Goal: Task Accomplishment & Management: Manage account settings

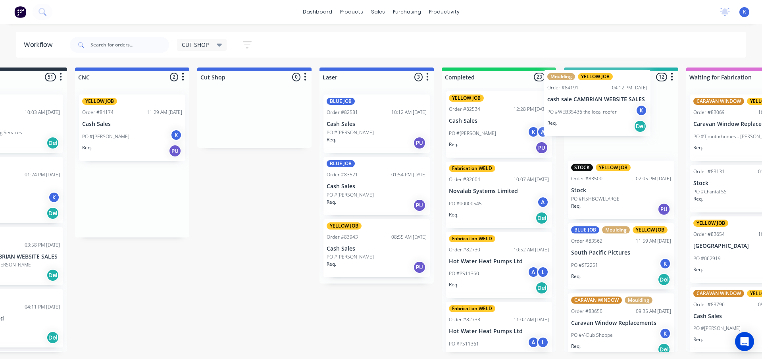
scroll to position [0, 86]
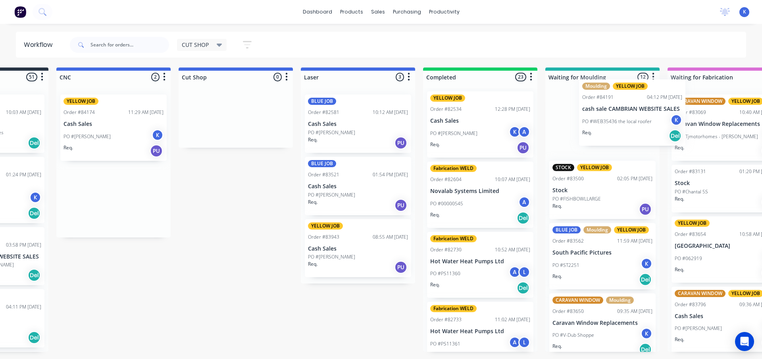
drag, startPoint x: 169, startPoint y: 192, endPoint x: 609, endPoint y: 109, distance: 448.4
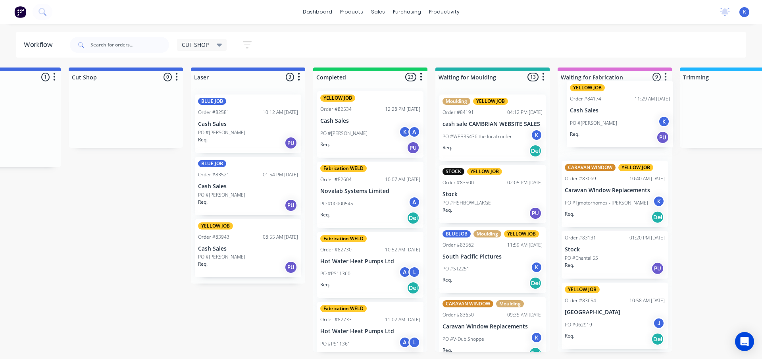
drag, startPoint x: 82, startPoint y: 113, endPoint x: 593, endPoint y: 101, distance: 511.5
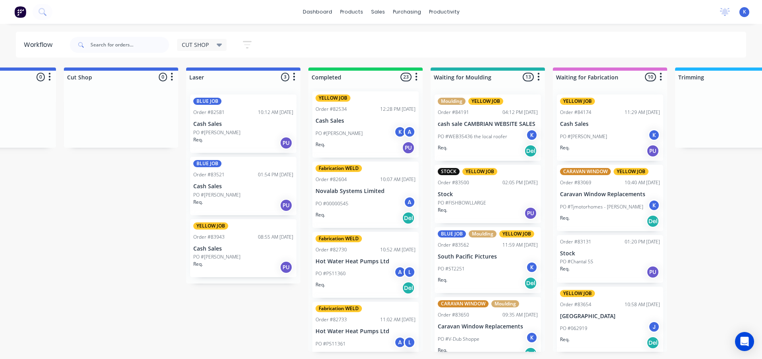
click at [230, 311] on html "dashboard products sales purchasing productivity dashboard products Product Cat…" at bounding box center [183, 155] width 762 height 311
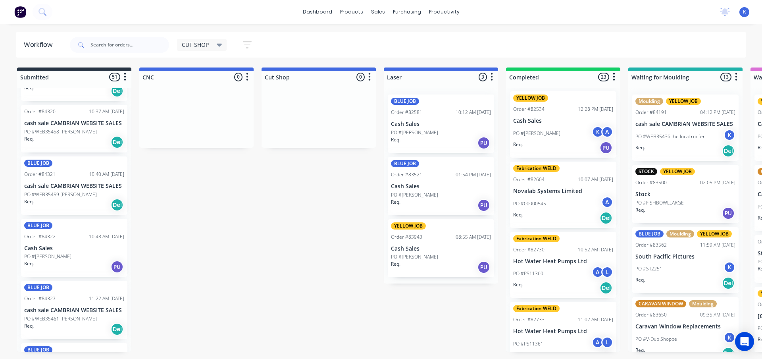
scroll to position [1309, 0]
click at [33, 193] on p "PO #WEB35459 [PERSON_NAME]" at bounding box center [60, 196] width 73 height 7
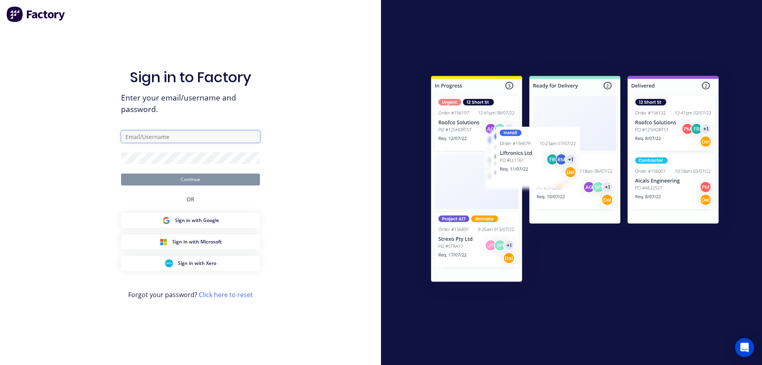
type input "[EMAIL_ADDRESS][DOMAIN_NAME]"
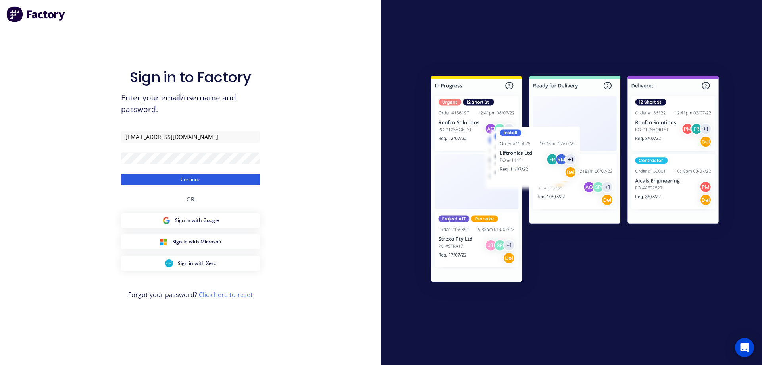
click at [221, 181] on button "Continue" at bounding box center [190, 179] width 139 height 12
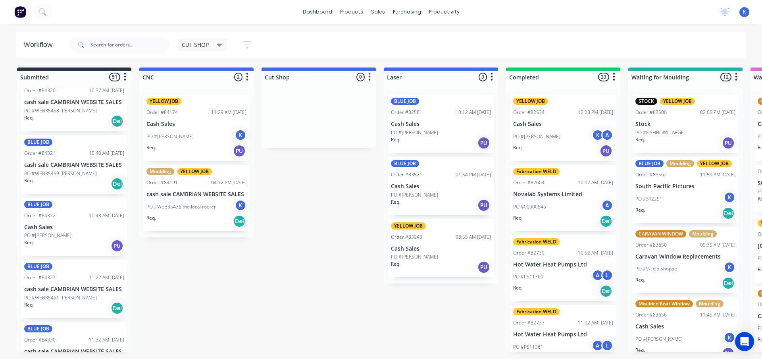
scroll to position [1330, 0]
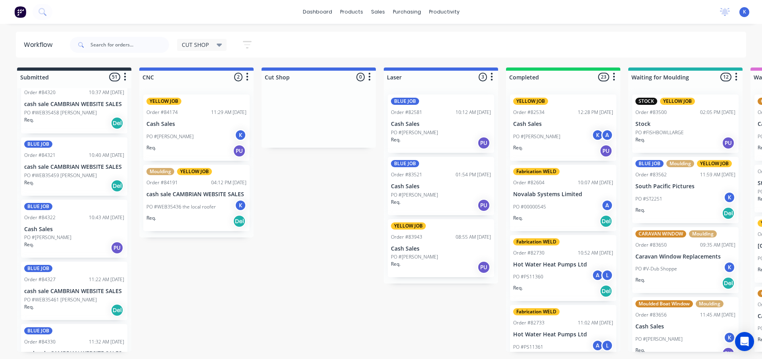
click at [40, 172] on p "PO #WEB35459 [PERSON_NAME]" at bounding box center [60, 175] width 73 height 7
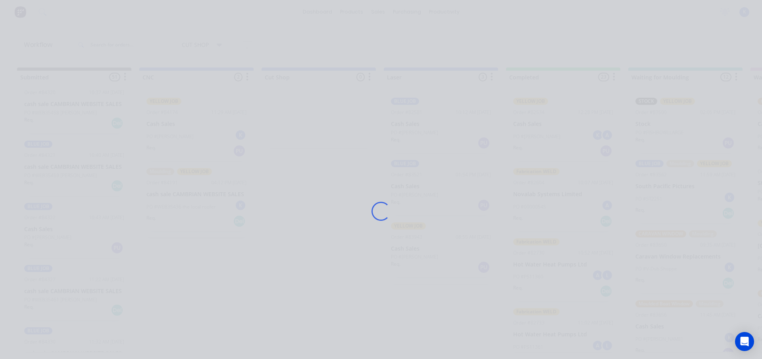
click at [40, 169] on div "Loading..." at bounding box center [381, 179] width 762 height 359
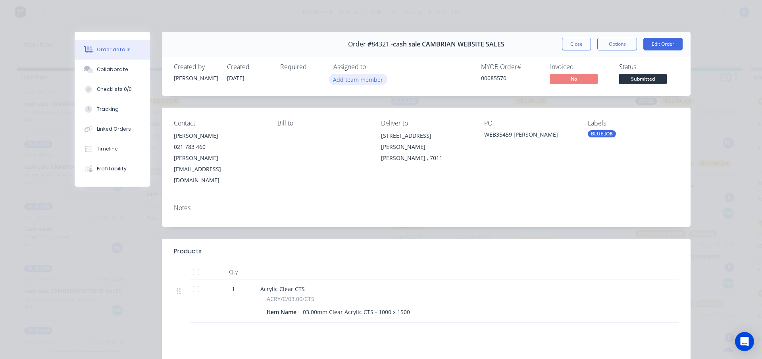
click at [349, 82] on button "Add team member" at bounding box center [358, 79] width 58 height 11
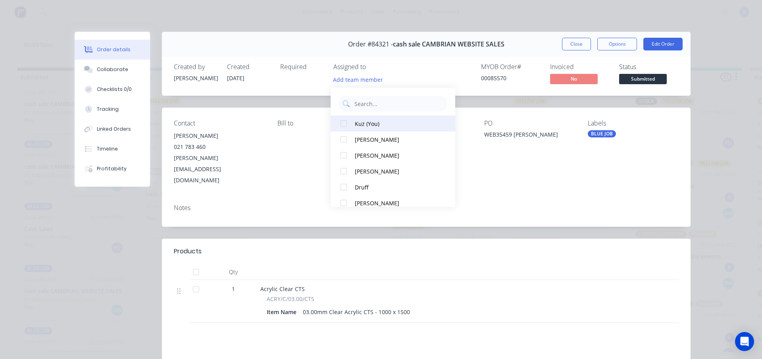
click at [340, 118] on div at bounding box center [344, 123] width 16 height 16
drag, startPoint x: 569, startPoint y: 43, endPoint x: 546, endPoint y: 43, distance: 23.0
click at [567, 45] on button "Close" at bounding box center [576, 44] width 29 height 13
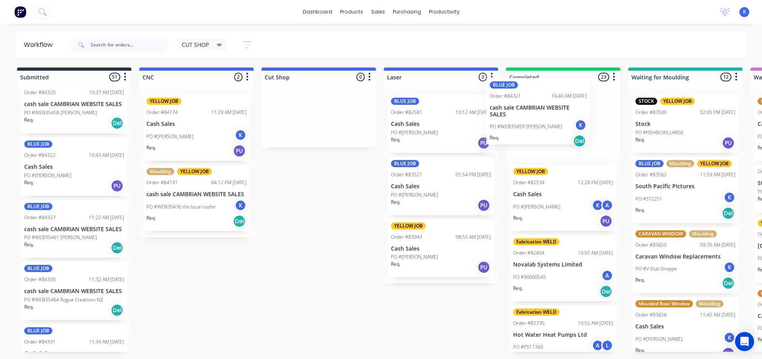
drag, startPoint x: 40, startPoint y: 165, endPoint x: 508, endPoint y: 115, distance: 470.0
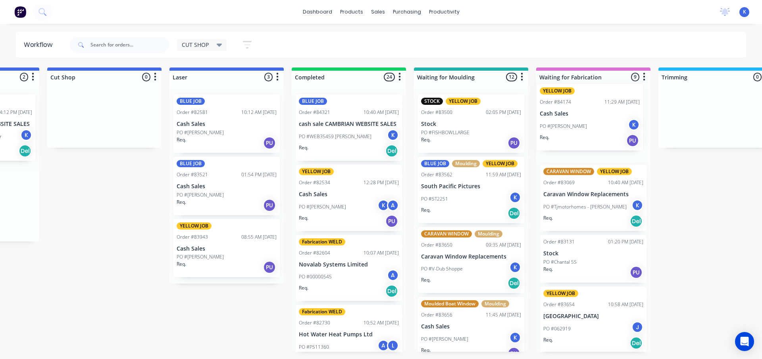
scroll to position [0, 217]
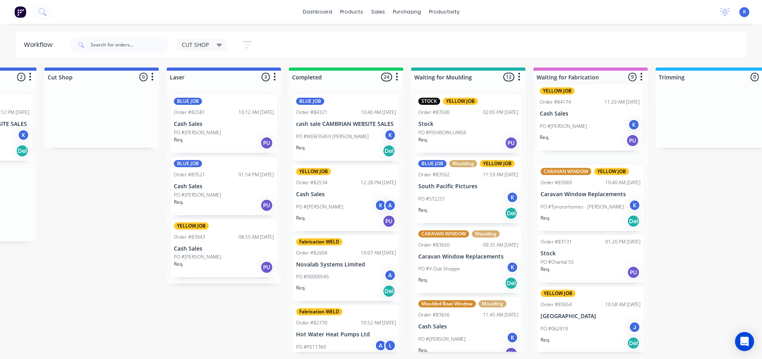
drag, startPoint x: 162, startPoint y: 119, endPoint x: 553, endPoint y: 113, distance: 390.8
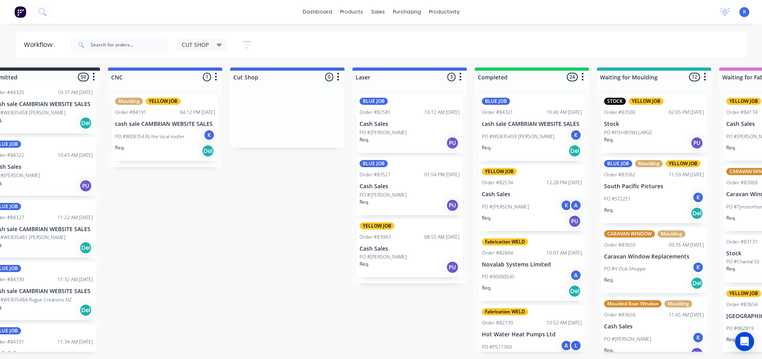
scroll to position [0, 0]
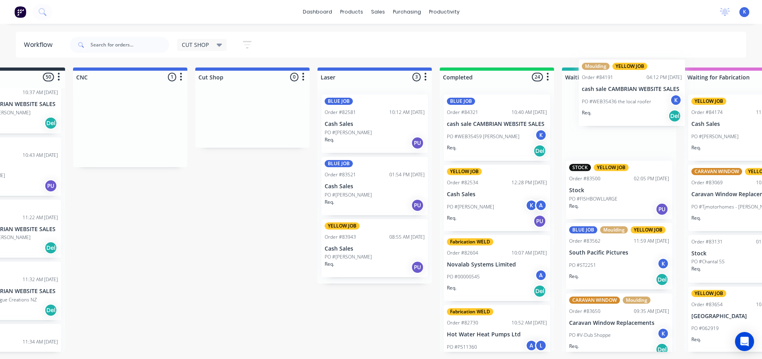
drag, startPoint x: 179, startPoint y: 131, endPoint x: 554, endPoint y: 97, distance: 376.0
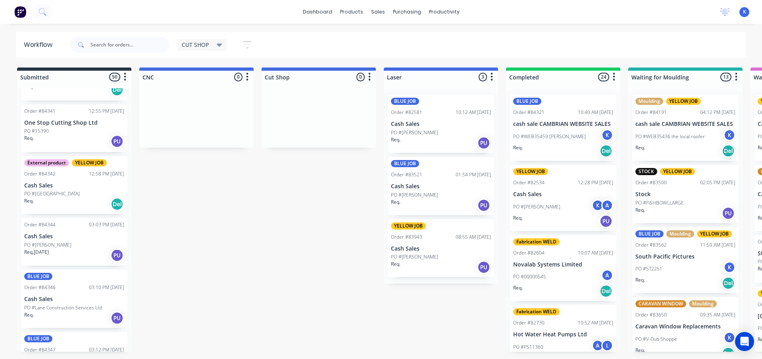
scroll to position [1806, 0]
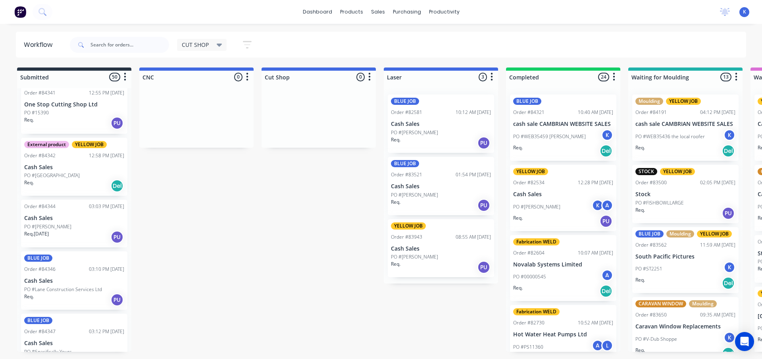
click at [38, 230] on p "Req. [DATE]" at bounding box center [36, 233] width 25 height 7
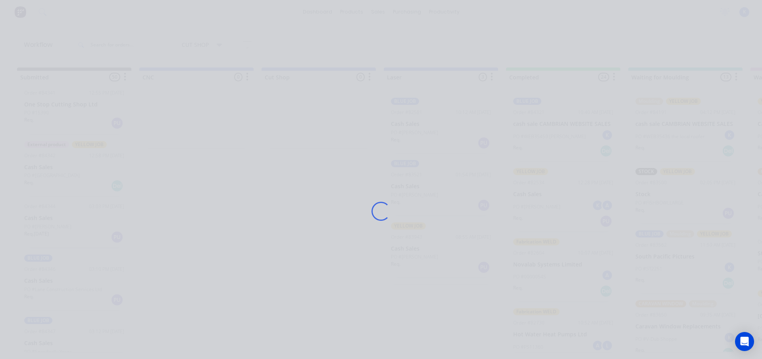
click at [38, 223] on div "Loading..." at bounding box center [381, 179] width 762 height 359
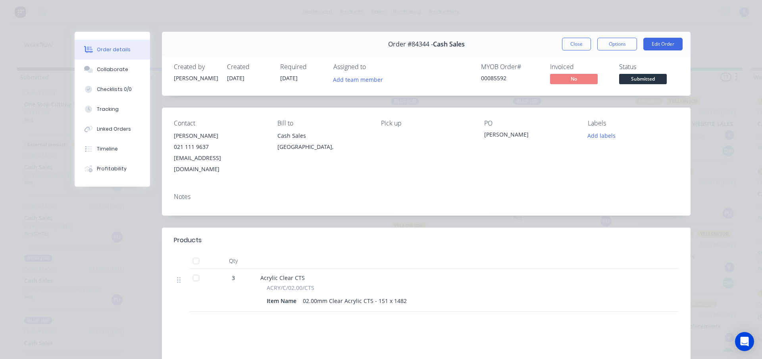
click at [351, 71] on div "Assigned to Add team member" at bounding box center [372, 74] width 79 height 23
click at [348, 77] on button "Add team member" at bounding box center [358, 79] width 58 height 11
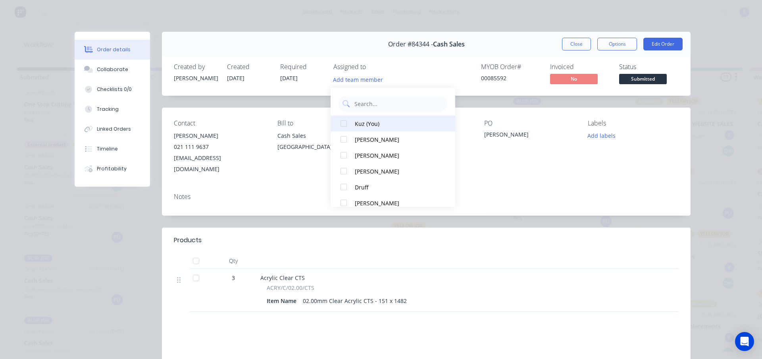
click at [340, 120] on div at bounding box center [344, 123] width 16 height 16
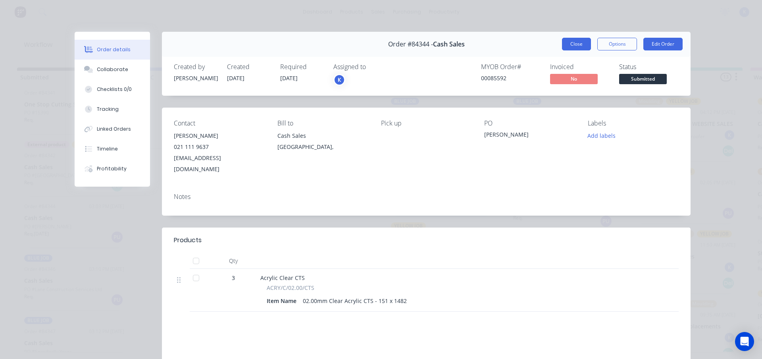
click at [562, 43] on button "Close" at bounding box center [576, 44] width 29 height 13
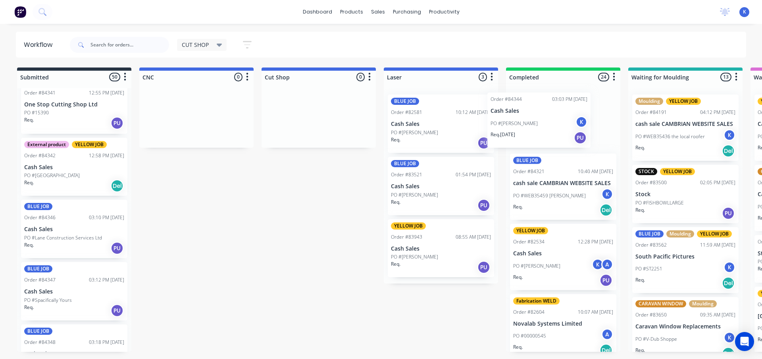
drag, startPoint x: 42, startPoint y: 225, endPoint x: 504, endPoint y: 119, distance: 473.4
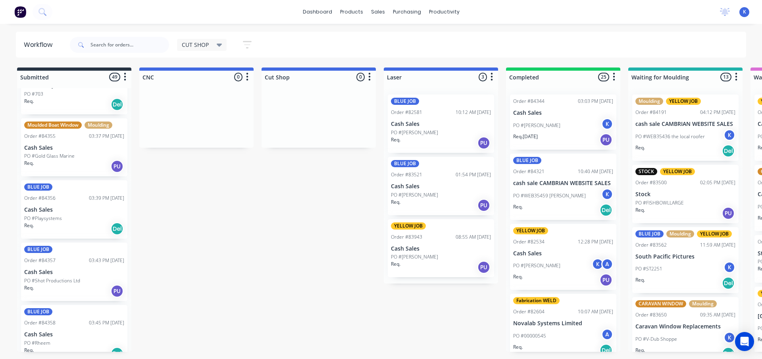
scroll to position [2480, 0]
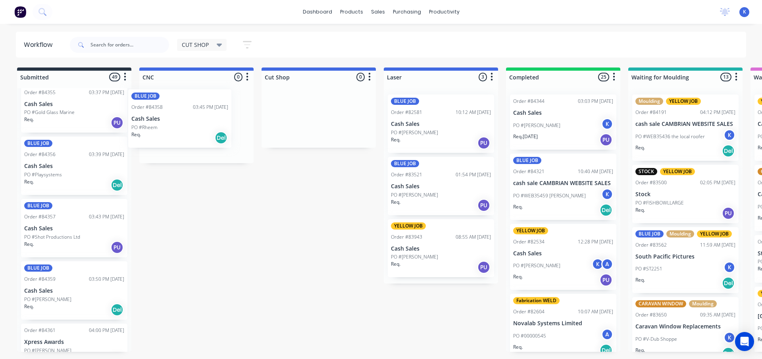
drag, startPoint x: 36, startPoint y: 269, endPoint x: 144, endPoint y: 104, distance: 196.5
click at [170, 126] on p "Cash Sales" at bounding box center [196, 124] width 100 height 7
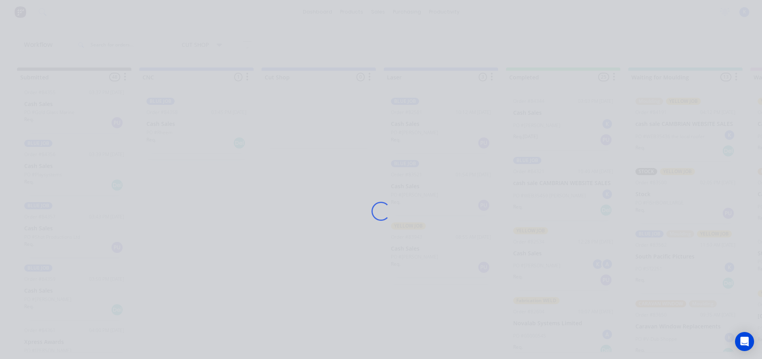
click at [170, 126] on div "Loading..." at bounding box center [380, 211] width 635 height 359
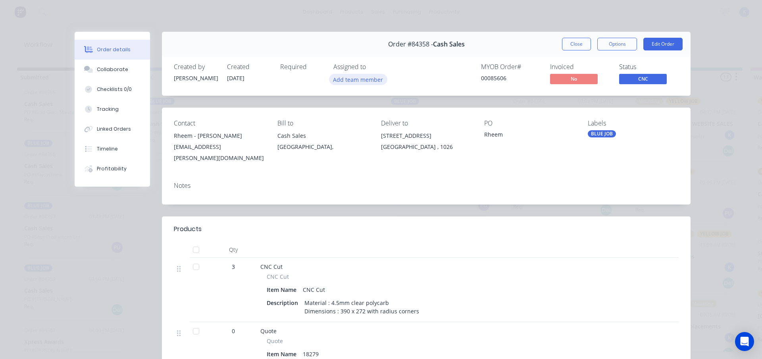
click at [347, 80] on button "Add team member" at bounding box center [358, 79] width 58 height 11
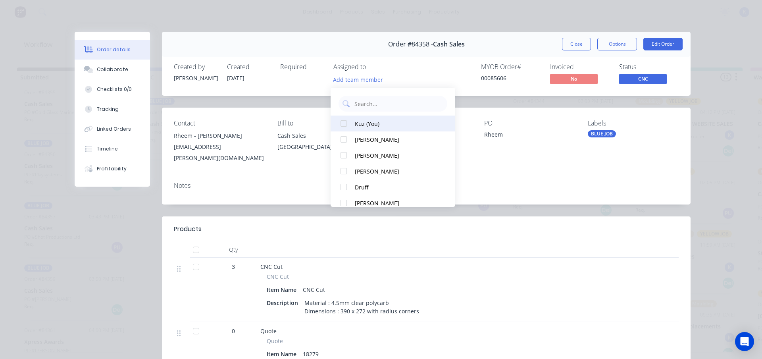
click at [354, 123] on button "Kuz (You)" at bounding box center [392, 123] width 125 height 16
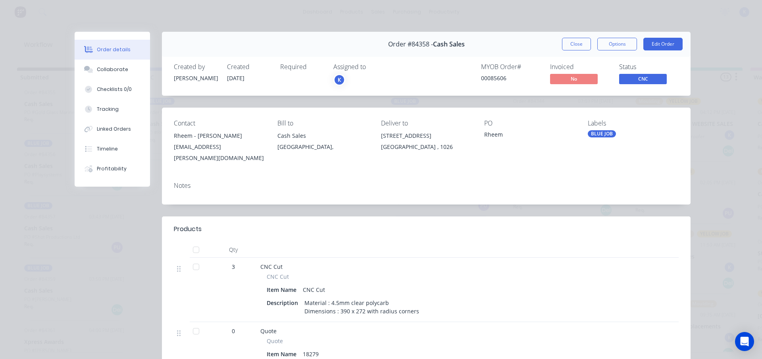
drag, startPoint x: 568, startPoint y: 46, endPoint x: 434, endPoint y: 57, distance: 134.5
click at [567, 46] on button "Close" at bounding box center [576, 44] width 29 height 13
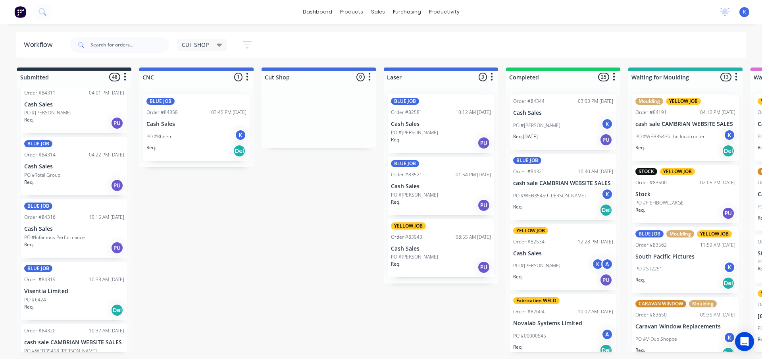
scroll to position [1132, 0]
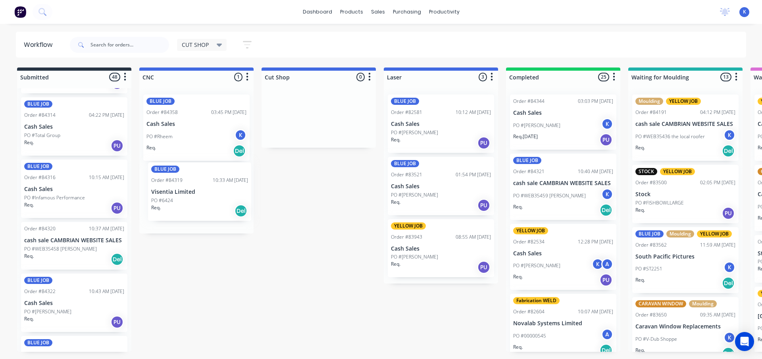
drag, startPoint x: 33, startPoint y: 244, endPoint x: 152, endPoint y: 192, distance: 129.5
click at [160, 194] on p "Visentia Limited" at bounding box center [196, 194] width 100 height 7
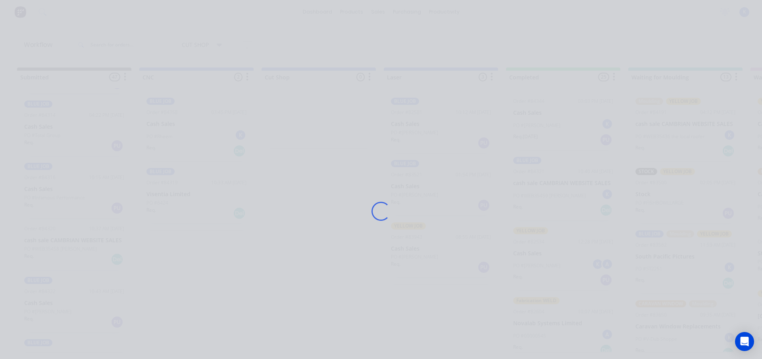
click at [160, 194] on div "Loading..." at bounding box center [380, 211] width 635 height 359
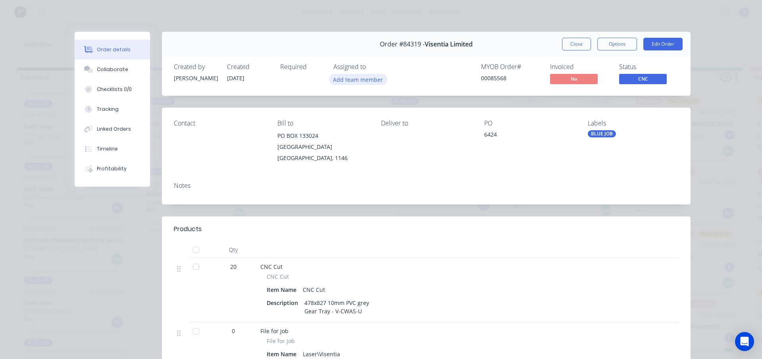
click at [349, 77] on button "Add team member" at bounding box center [358, 79] width 58 height 11
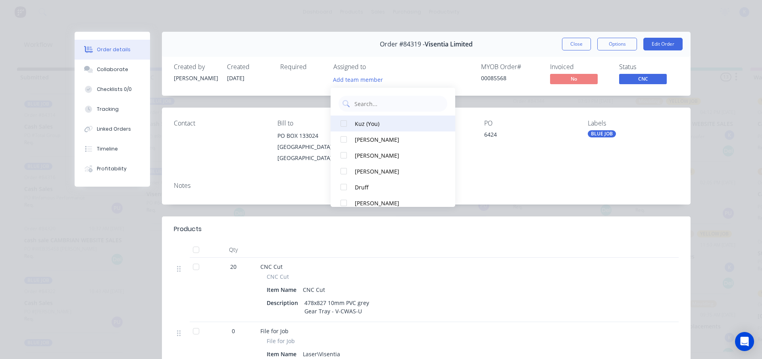
click at [370, 128] on button "Kuz (You)" at bounding box center [392, 123] width 125 height 16
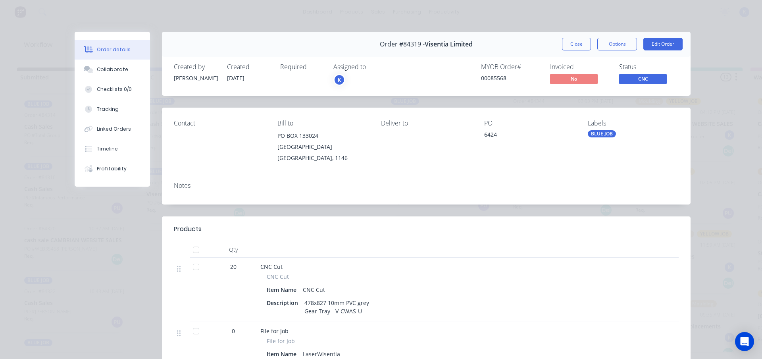
drag, startPoint x: 570, startPoint y: 45, endPoint x: 443, endPoint y: 33, distance: 127.9
click at [568, 46] on button "Close" at bounding box center [576, 44] width 29 height 13
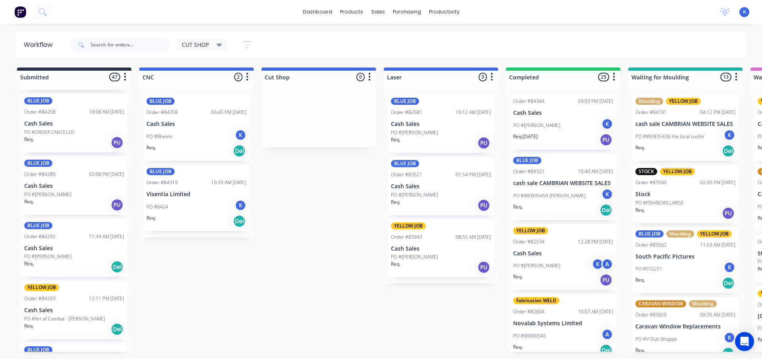
scroll to position [140, 0]
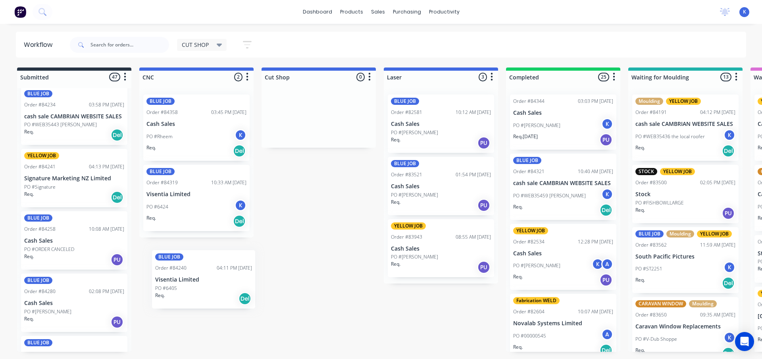
drag, startPoint x: 44, startPoint y: 187, endPoint x: 162, endPoint y: 277, distance: 148.0
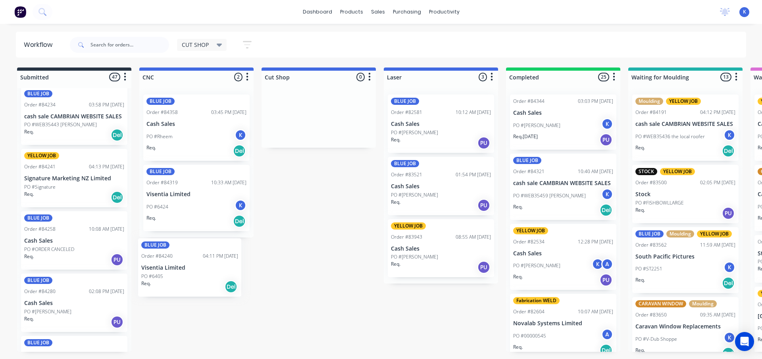
drag, startPoint x: 53, startPoint y: 183, endPoint x: 166, endPoint y: 269, distance: 141.9
drag, startPoint x: 51, startPoint y: 188, endPoint x: 164, endPoint y: 267, distance: 138.0
click at [165, 263] on p "Visentia Limited" at bounding box center [196, 264] width 100 height 7
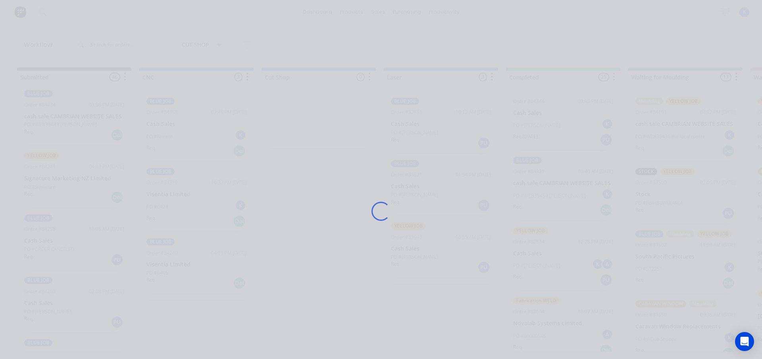
click at [165, 263] on div "Loading..." at bounding box center [380, 211] width 635 height 359
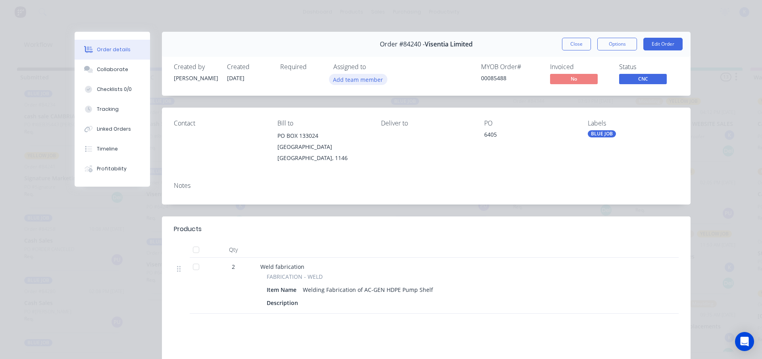
click at [359, 78] on button "Add team member" at bounding box center [358, 79] width 58 height 11
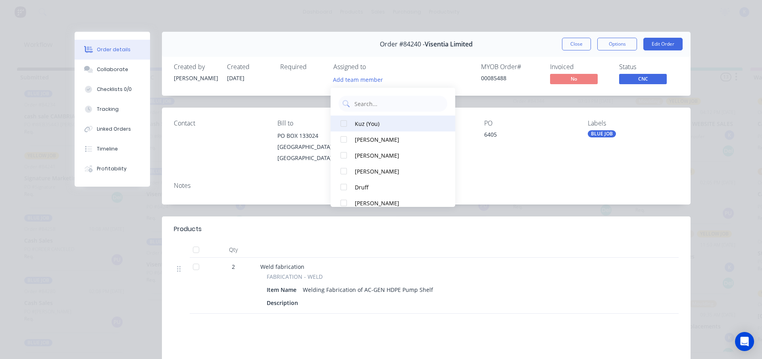
click at [338, 123] on div at bounding box center [344, 123] width 16 height 16
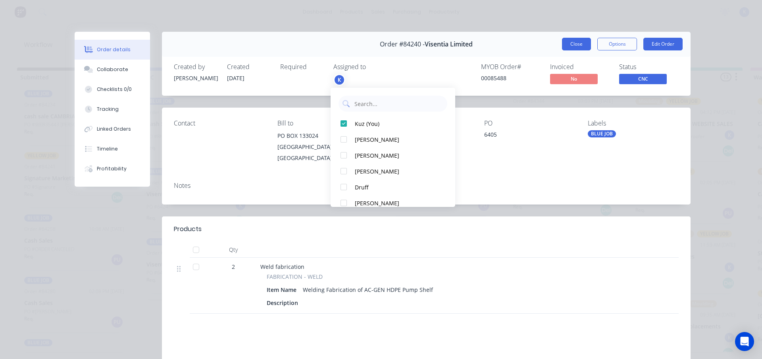
click at [567, 42] on button "Close" at bounding box center [576, 44] width 29 height 13
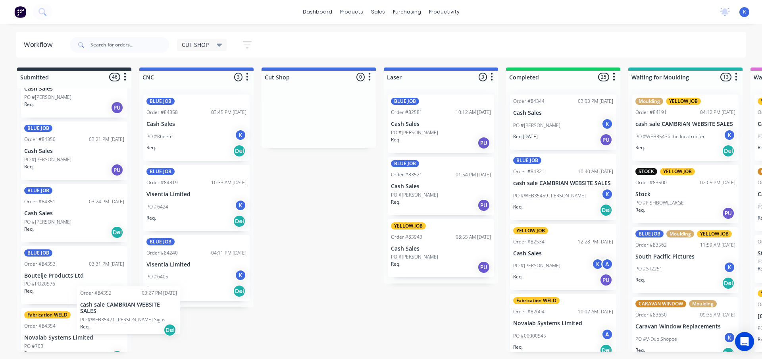
scroll to position [2014, 0]
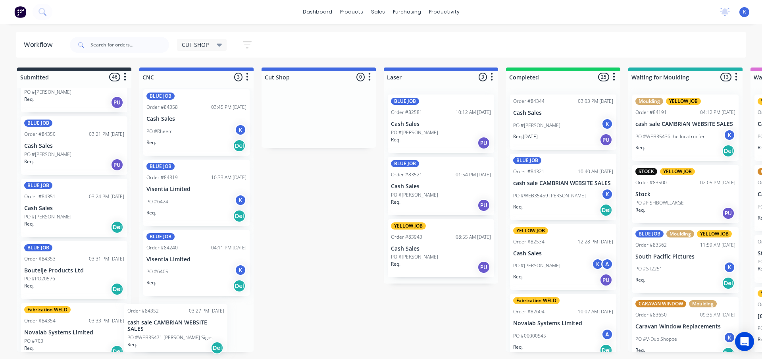
drag, startPoint x: 48, startPoint y: 265, endPoint x: 155, endPoint y: 327, distance: 123.4
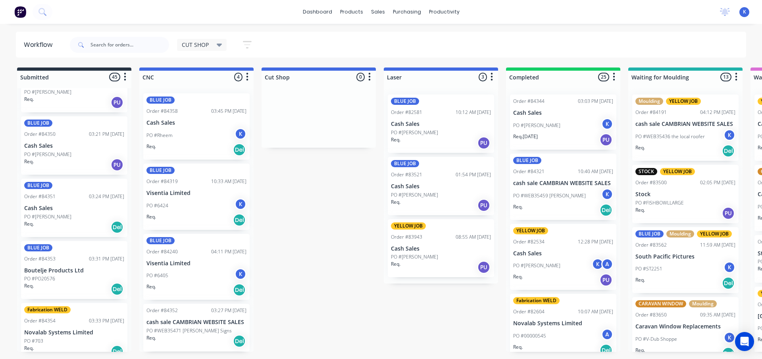
click at [175, 324] on p "cash sale CAMBRIAN WEBSITE SALES" at bounding box center [196, 322] width 100 height 7
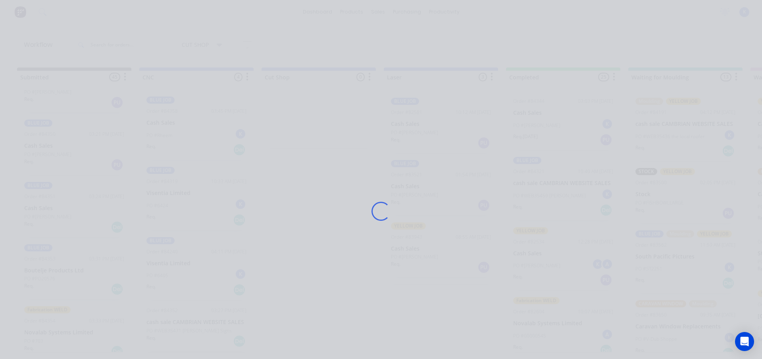
click at [175, 324] on div "Loading..." at bounding box center [380, 211] width 635 height 359
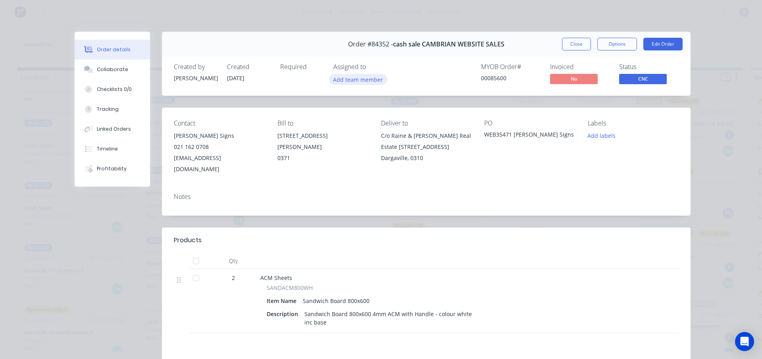
click at [339, 79] on button "Add team member" at bounding box center [358, 79] width 58 height 11
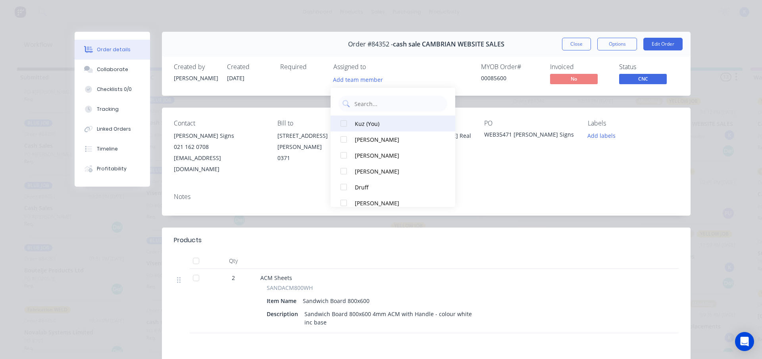
click at [347, 123] on div at bounding box center [344, 123] width 16 height 16
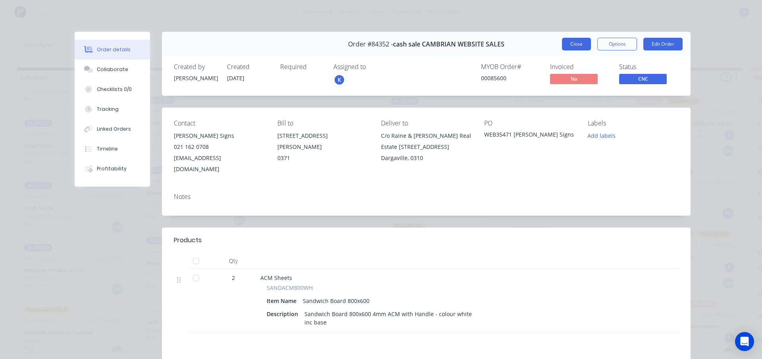
click at [572, 46] on button "Close" at bounding box center [576, 44] width 29 height 13
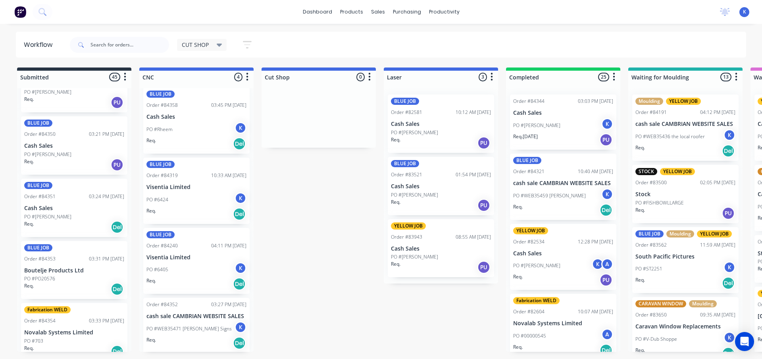
scroll to position [9, 0]
